Goal: Transaction & Acquisition: Purchase product/service

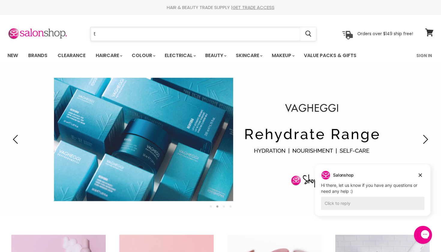
click at [178, 32] on input "t" at bounding box center [196, 34] width 210 height 14
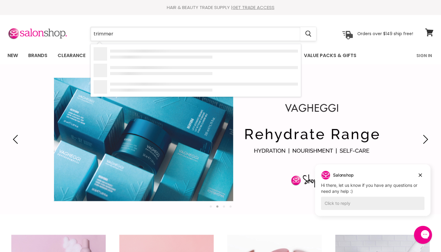
type input "trimmers"
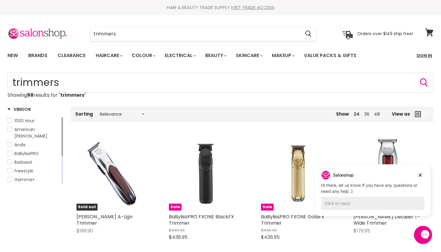
click at [424, 56] on link "Sign In" at bounding box center [424, 55] width 23 height 13
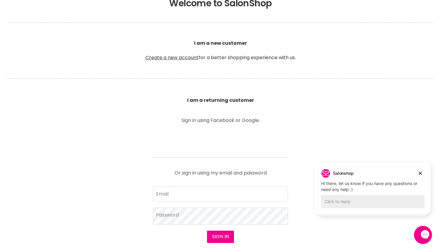
scroll to position [147, 0]
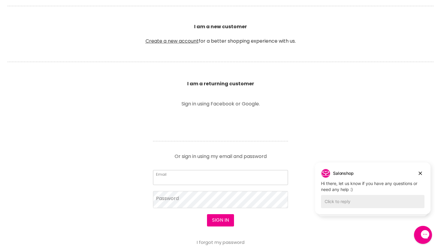
type input "alphacutsmackay@outlook.com"
click at [216, 224] on button "Sign in" at bounding box center [220, 220] width 27 height 12
click at [222, 221] on button "Sign in" at bounding box center [220, 220] width 27 height 12
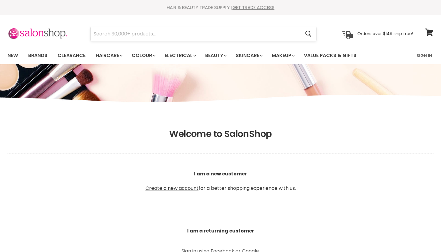
click at [204, 34] on input "Search" at bounding box center [196, 34] width 210 height 14
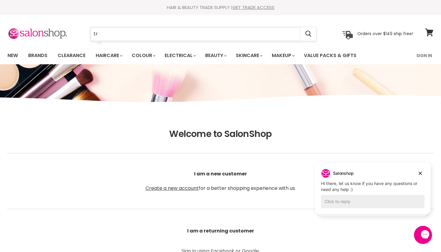
click at [180, 32] on input "tr" at bounding box center [196, 34] width 210 height 14
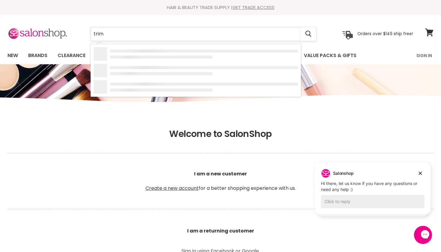
type input "trimm"
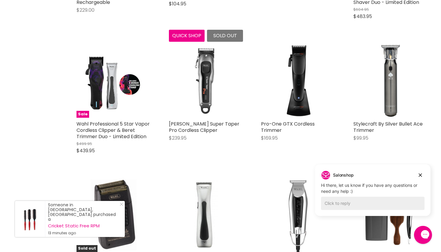
scroll to position [479, 0]
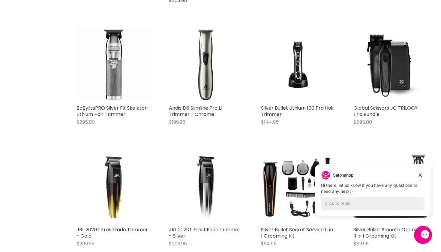
scroll to position [1415, 0]
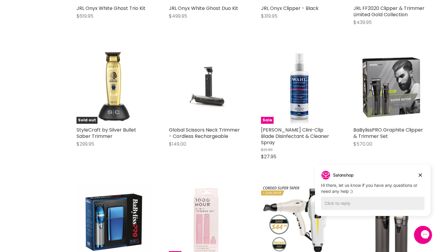
scroll to position [2485, 0]
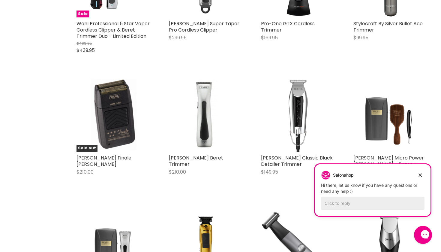
scroll to position [573, 0]
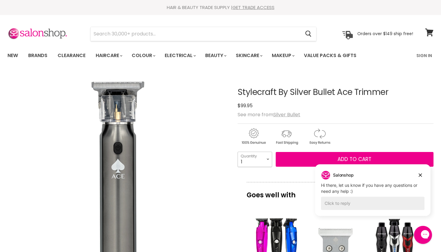
select select "3"
type input "3"
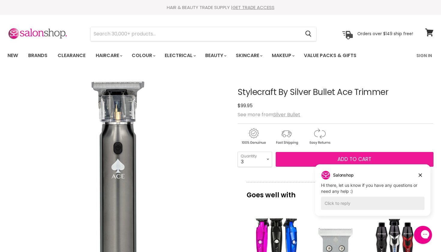
click at [295, 155] on button "Add to cart" at bounding box center [355, 159] width 158 height 15
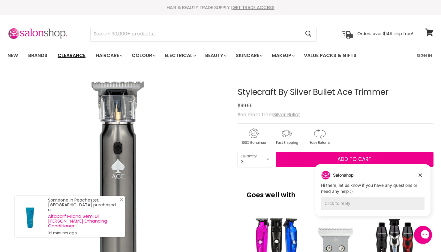
click at [78, 56] on link "Clearance" at bounding box center [71, 55] width 37 height 13
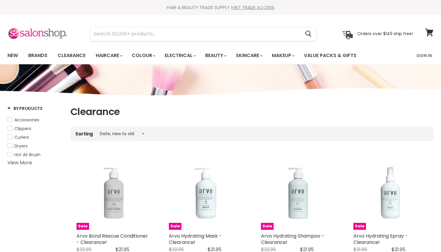
select select "created-descending"
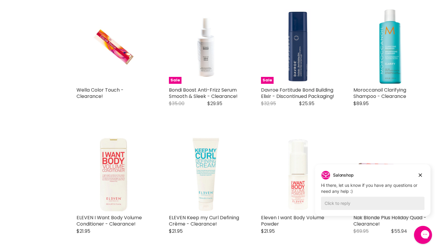
scroll to position [770, 0]
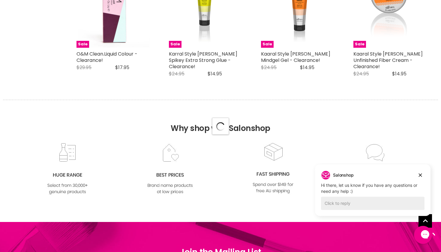
select select "created-descending"
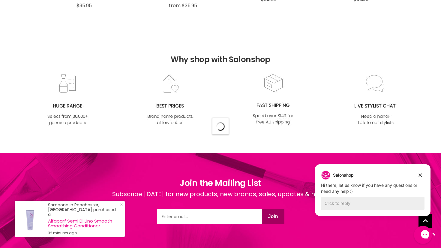
select select "created-descending"
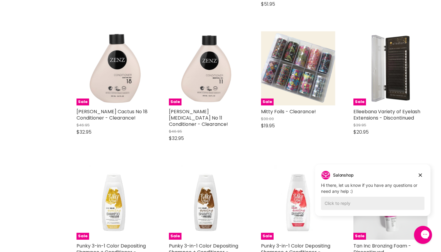
scroll to position [4267, 0]
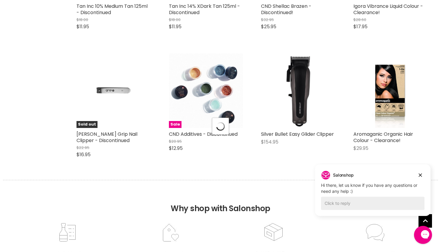
select select "created-descending"
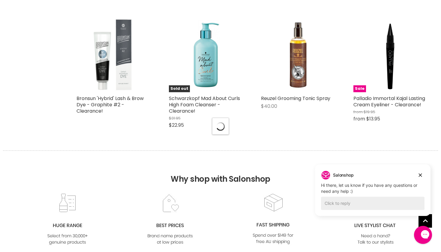
select select "created-descending"
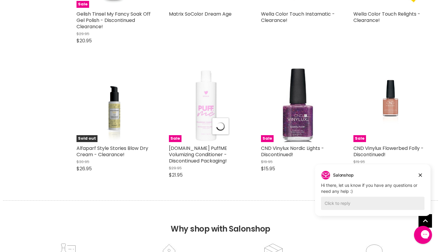
select select "created-descending"
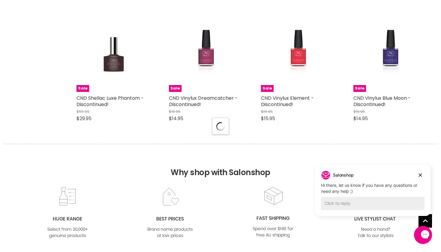
select select "created-descending"
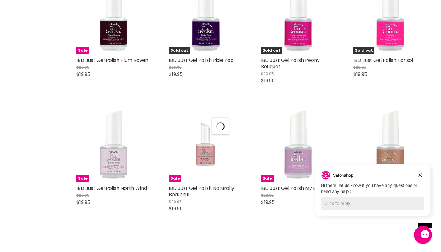
select select "created-descending"
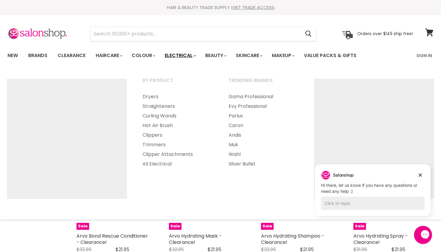
click at [180, 53] on link "Electrical" at bounding box center [179, 55] width 39 height 13
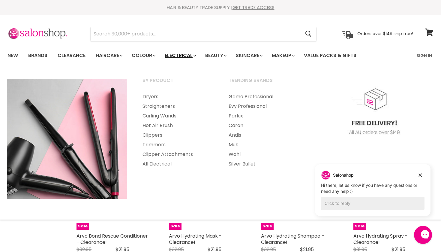
click at [196, 55] on icon "Main menu" at bounding box center [195, 56] width 2 height 2
click at [152, 167] on link "All Electrical" at bounding box center [177, 164] width 85 height 10
click at [152, 163] on link "All Electrical" at bounding box center [177, 164] width 85 height 10
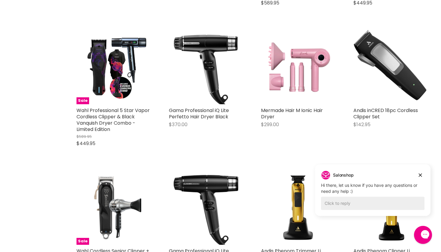
scroll to position [541, 0]
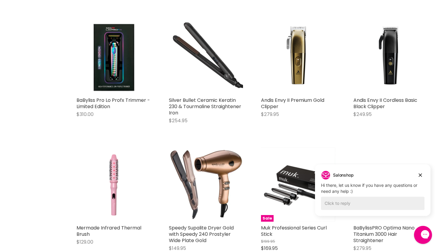
scroll to position [1829, 0]
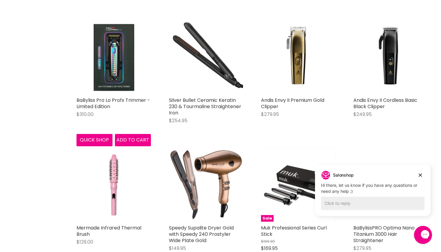
click at [131, 62] on img "Main content" at bounding box center [114, 57] width 74 height 74
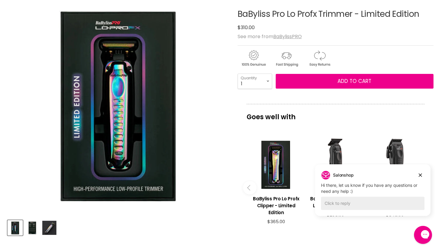
scroll to position [92, 0]
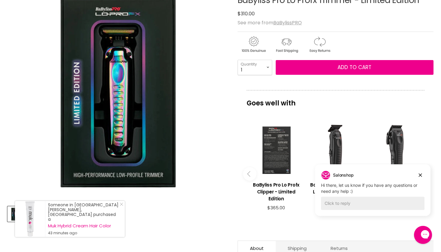
click at [275, 148] on div "Main content" at bounding box center [276, 149] width 53 height 53
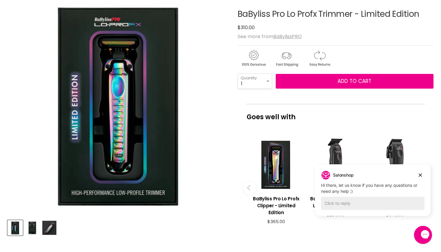
scroll to position [103, 0]
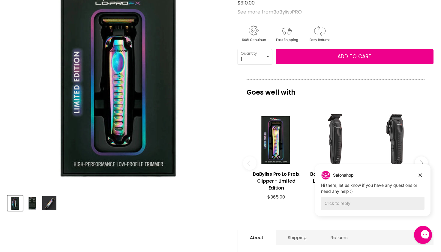
click at [34, 201] on img "Product thumbnails" at bounding box center [32, 203] width 14 height 14
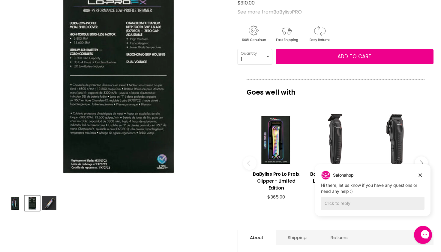
click at [49, 202] on img "Product thumbnails" at bounding box center [49, 203] width 14 height 14
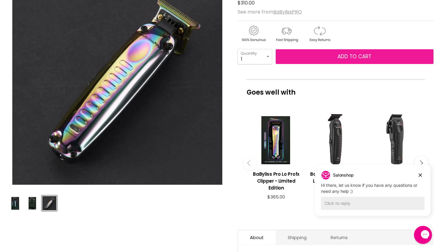
click at [353, 56] on span "Add to cart" at bounding box center [355, 56] width 34 height 7
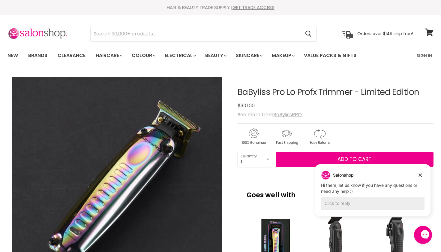
scroll to position [0, 0]
click at [216, 33] on input "Search" at bounding box center [196, 34] width 210 height 14
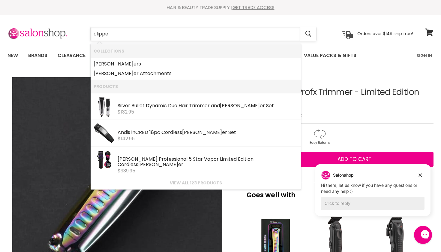
type input "clipper"
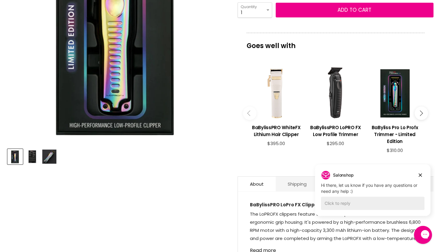
scroll to position [150, 0]
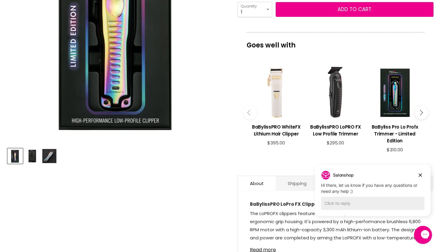
click at [33, 152] on img "Product thumbnails" at bounding box center [32, 156] width 14 height 14
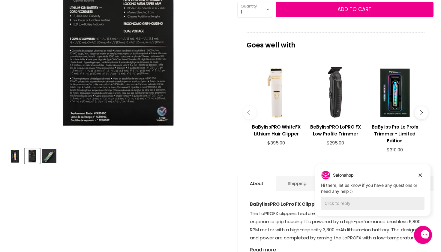
click at [45, 154] on img "Product thumbnails" at bounding box center [49, 156] width 14 height 14
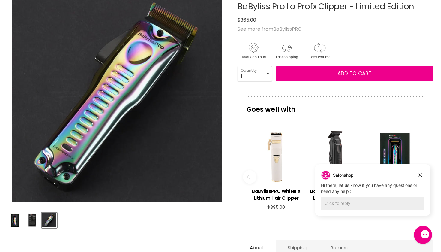
scroll to position [85, 0]
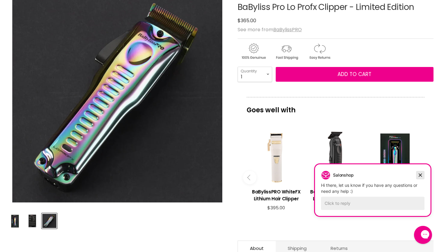
click at [420, 174] on icon "Dismiss campaign" at bounding box center [420, 175] width 3 height 3
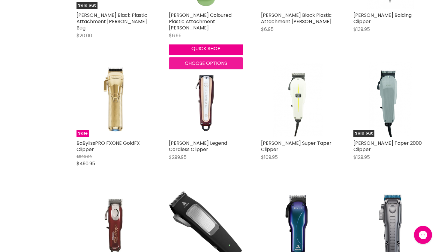
scroll to position [585, 0]
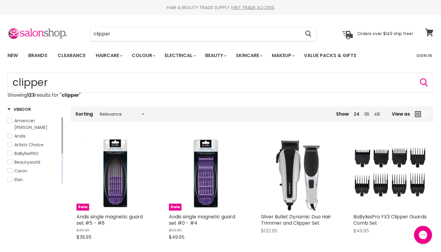
click at [429, 31] on icon at bounding box center [429, 33] width 8 height 8
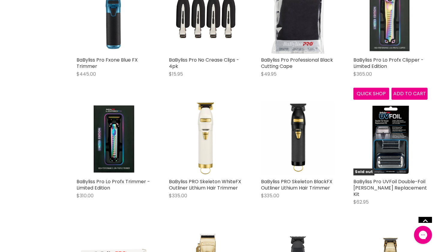
scroll to position [391, 0]
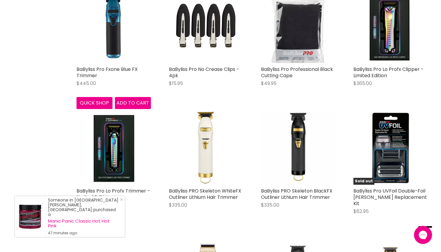
click at [153, 1] on div "BaByliss Pro Fxone Blue FX Trimmer $445.00 BaBylissPRO Quick shop Add to cart" at bounding box center [114, 49] width 86 height 132
